Goal: Check status

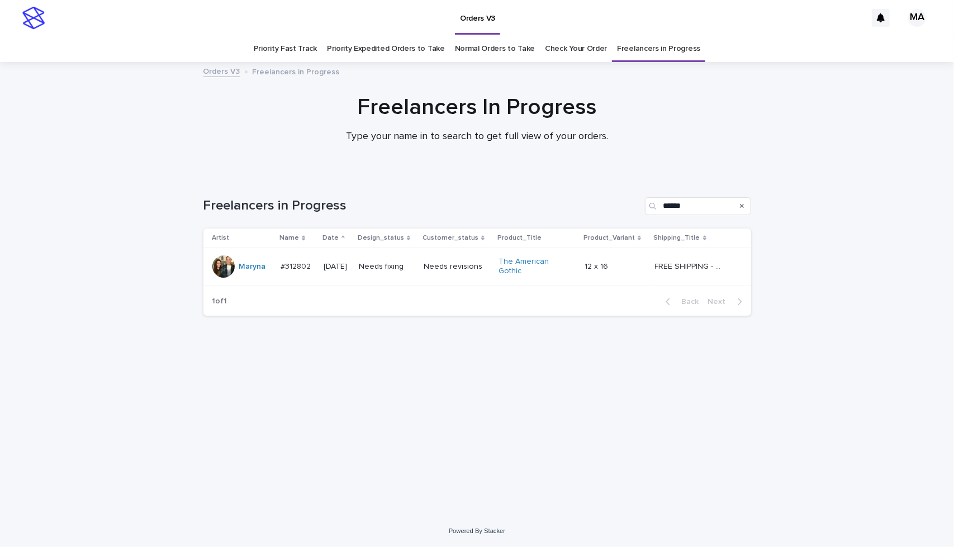
click at [482, 279] on td "Needs revisions" at bounding box center [456, 266] width 75 height 37
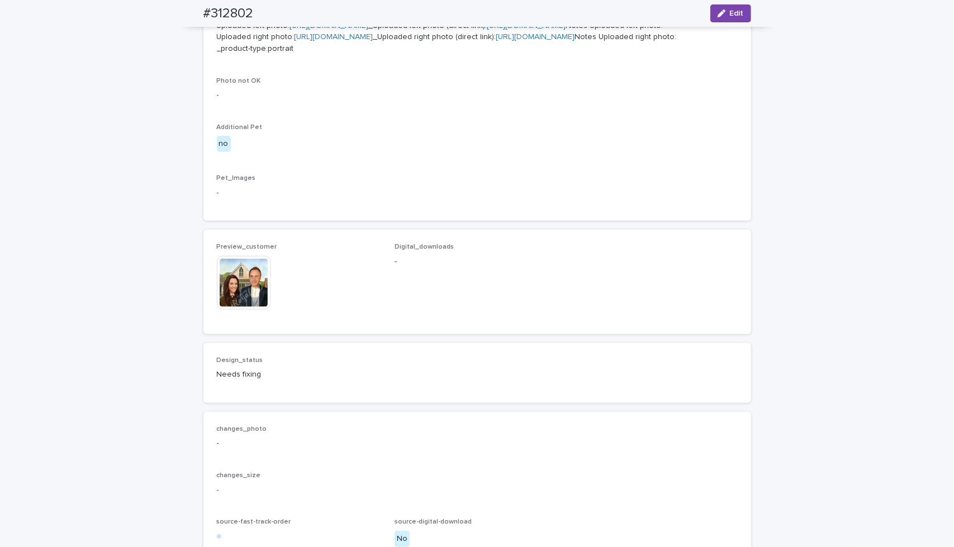
scroll to position [540, 0]
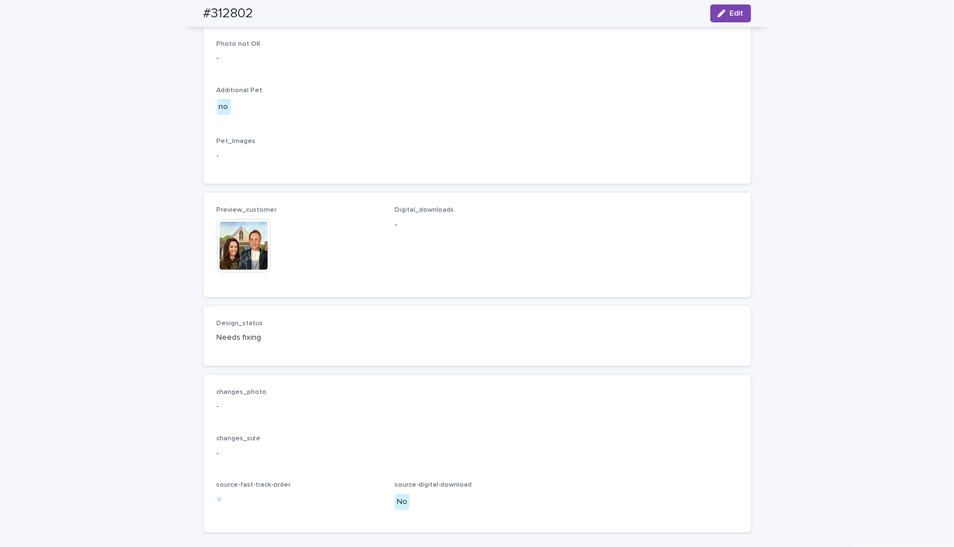
click at [242, 273] on img at bounding box center [244, 246] width 54 height 54
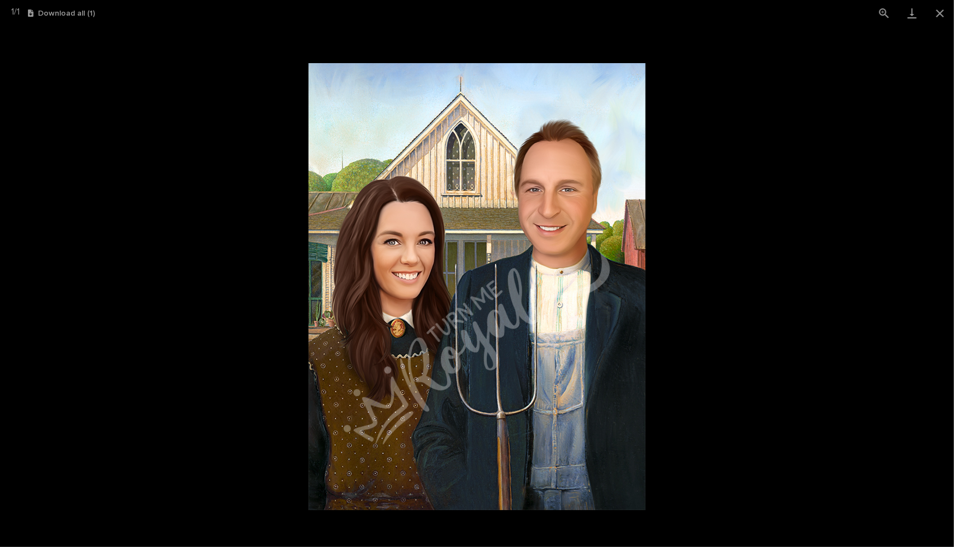
click at [797, 207] on picture at bounding box center [477, 286] width 954 height 521
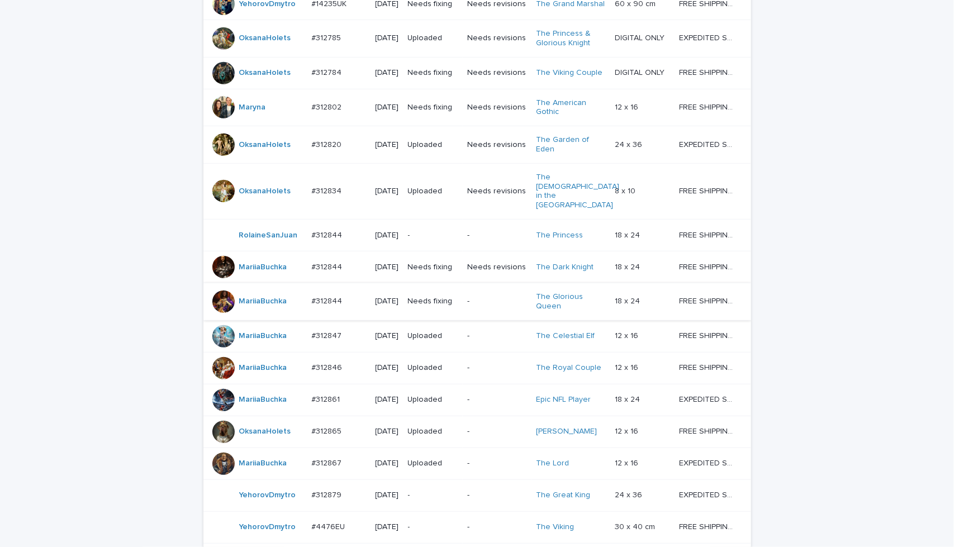
scroll to position [412, 0]
